Goal: Check status: Check status

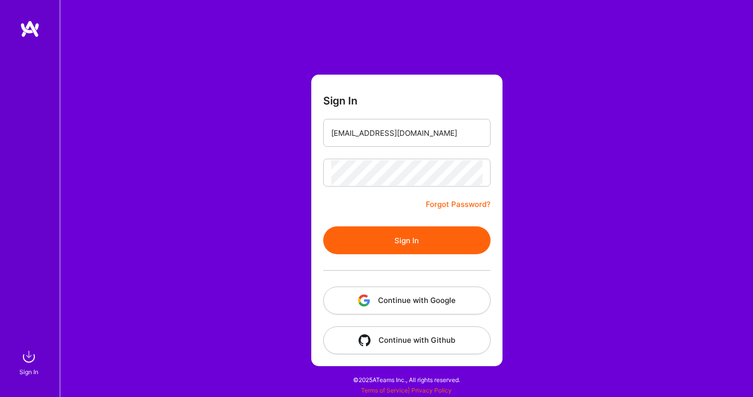
click at [373, 238] on button "Sign In" at bounding box center [406, 241] width 167 height 28
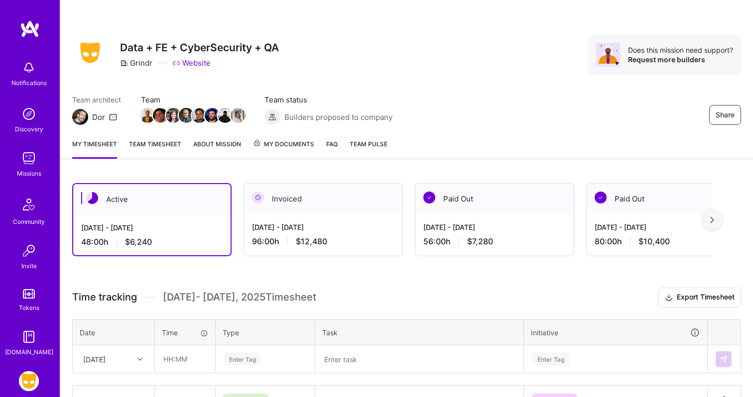
click at [290, 201] on div "Invoiced" at bounding box center [323, 199] width 158 height 30
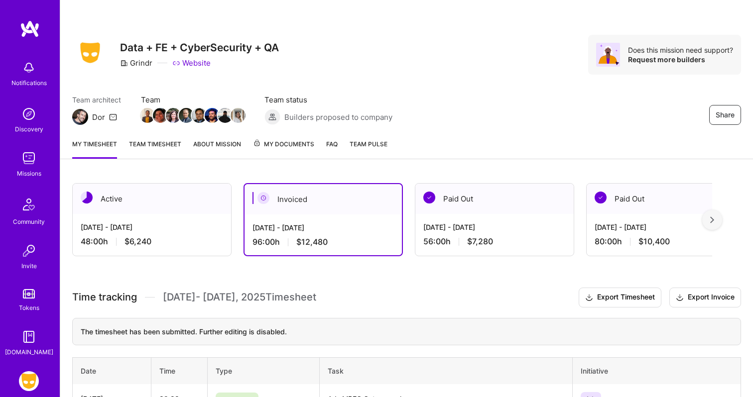
click at [160, 198] on div "Active" at bounding box center [152, 199] width 158 height 30
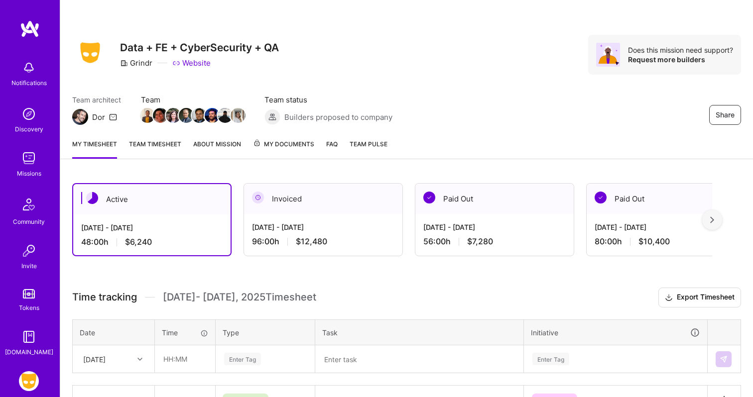
click at [290, 196] on div "Invoiced" at bounding box center [323, 199] width 158 height 30
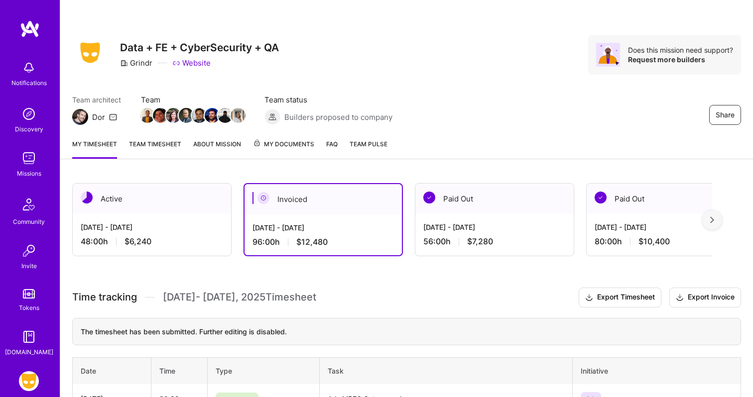
click at [165, 191] on div "Active" at bounding box center [152, 199] width 158 height 30
